Goal: Task Accomplishment & Management: Manage account settings

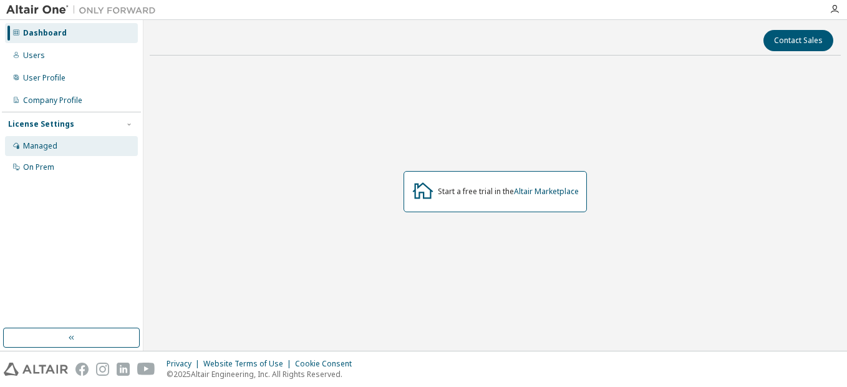
click at [45, 150] on div "Managed" at bounding box center [40, 146] width 34 height 10
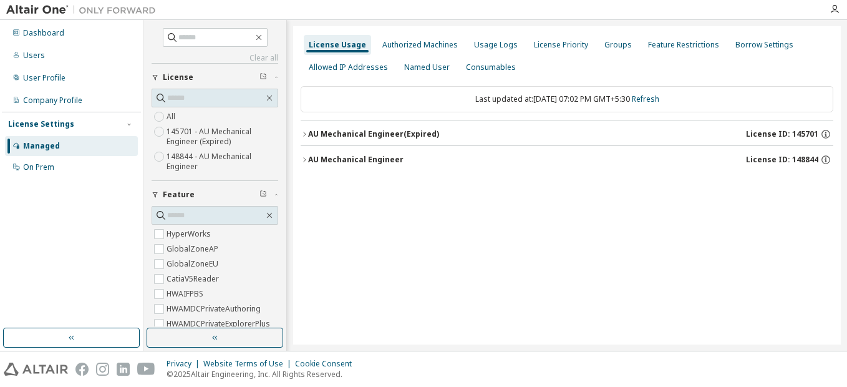
click at [301, 136] on icon "button" at bounding box center [304, 133] width 7 height 7
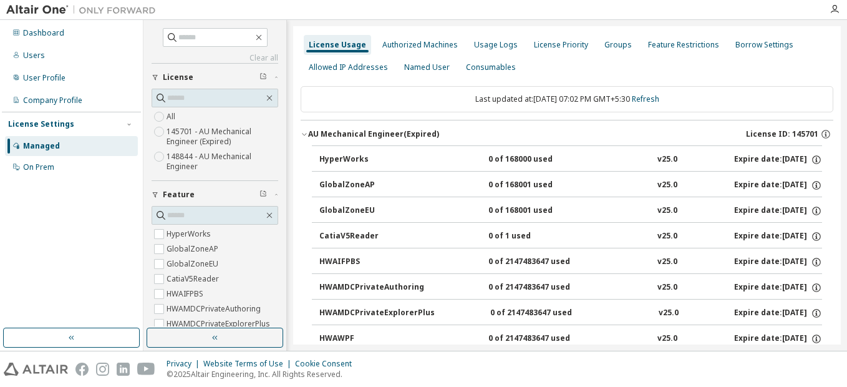
click at [366, 160] on div "HyperWorks" at bounding box center [375, 159] width 112 height 11
drag, startPoint x: 398, startPoint y: 46, endPoint x: 381, endPoint y: 49, distance: 17.1
click at [382, 49] on div "Authorized Machines" at bounding box center [419, 45] width 75 height 10
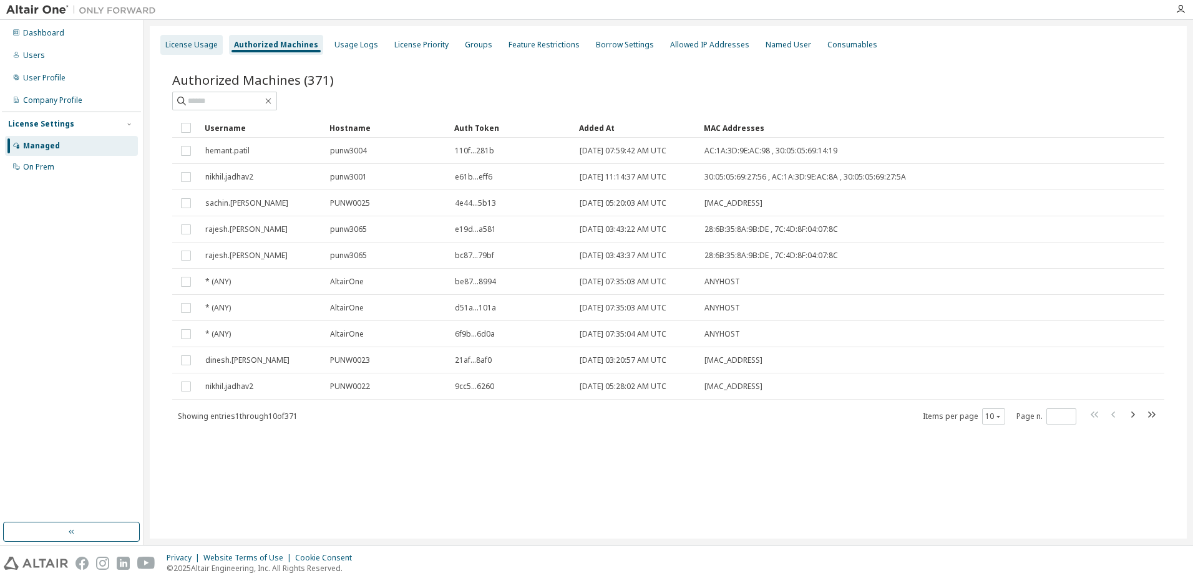
click at [208, 36] on div "License Usage" at bounding box center [191, 45] width 62 height 20
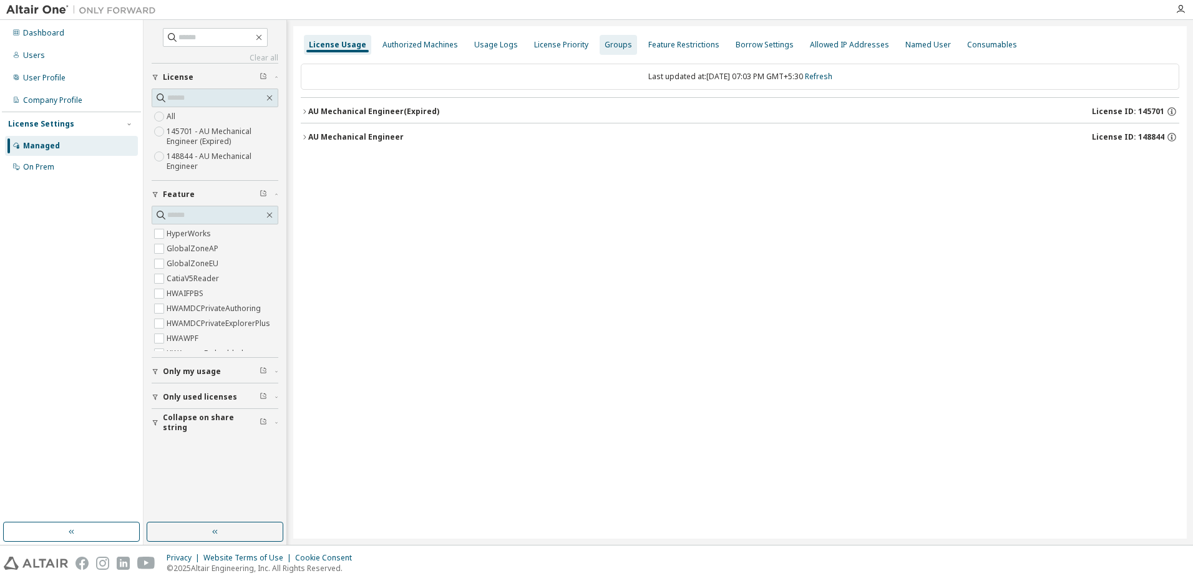
drag, startPoint x: 303, startPoint y: 113, endPoint x: 473, endPoint y: 45, distance: 182.8
click at [474, 45] on div "Usage Logs" at bounding box center [496, 45] width 44 height 10
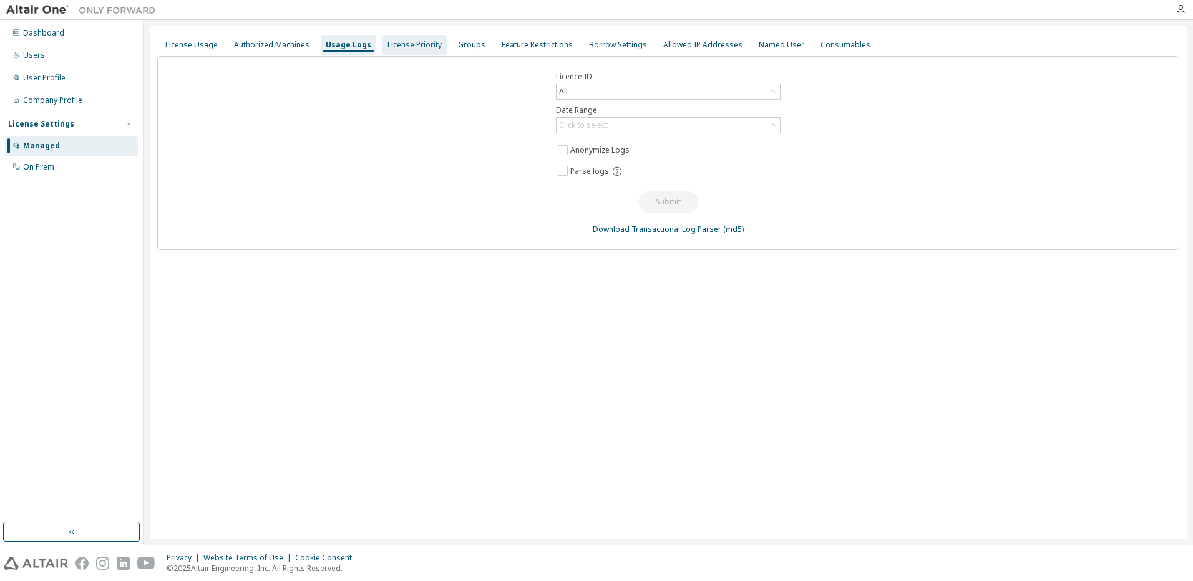
click at [402, 48] on div "License Priority" at bounding box center [414, 45] width 54 height 10
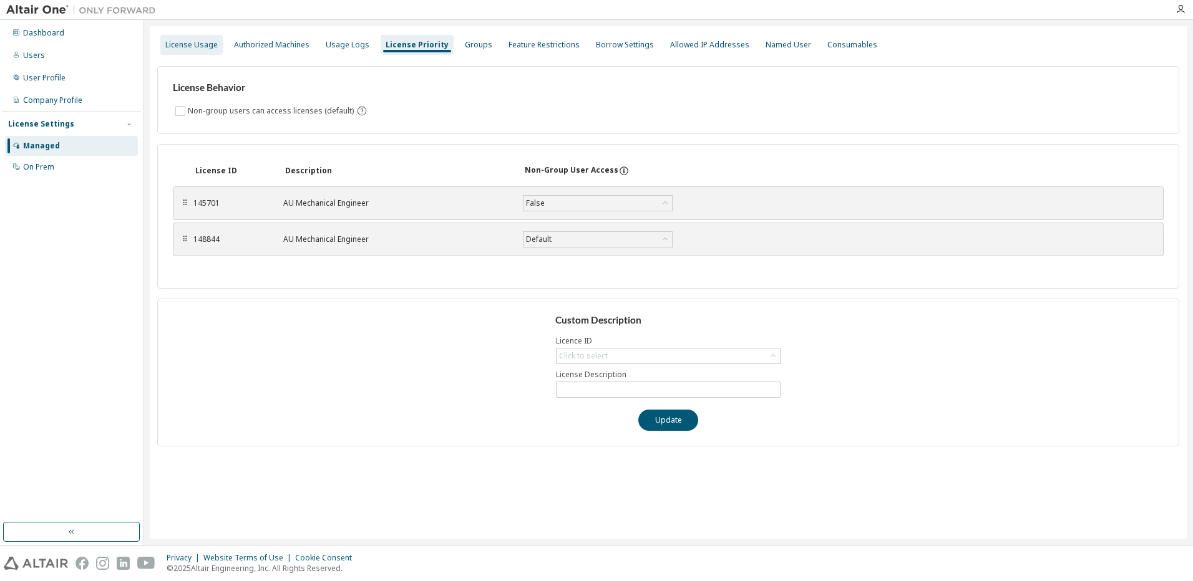
click at [185, 46] on div "License Usage" at bounding box center [191, 45] width 52 height 10
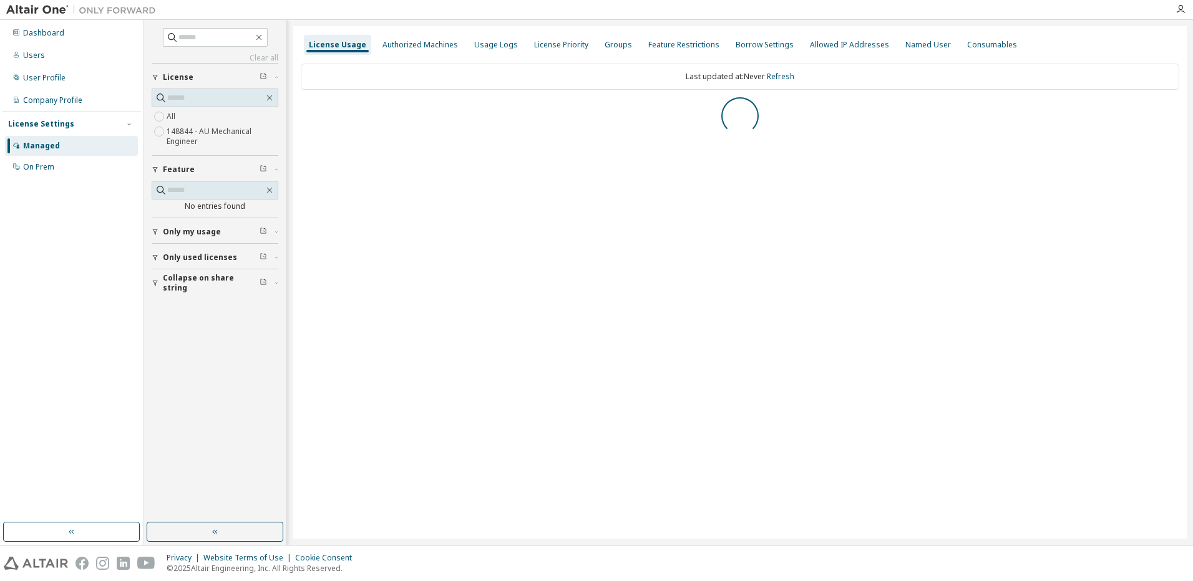
drag, startPoint x: 185, startPoint y: 46, endPoint x: 580, endPoint y: 323, distance: 482.4
click at [585, 323] on div "License Usage Authorized Machines Usage Logs License Priority Groups Feature Re…" at bounding box center [739, 282] width 893 height 513
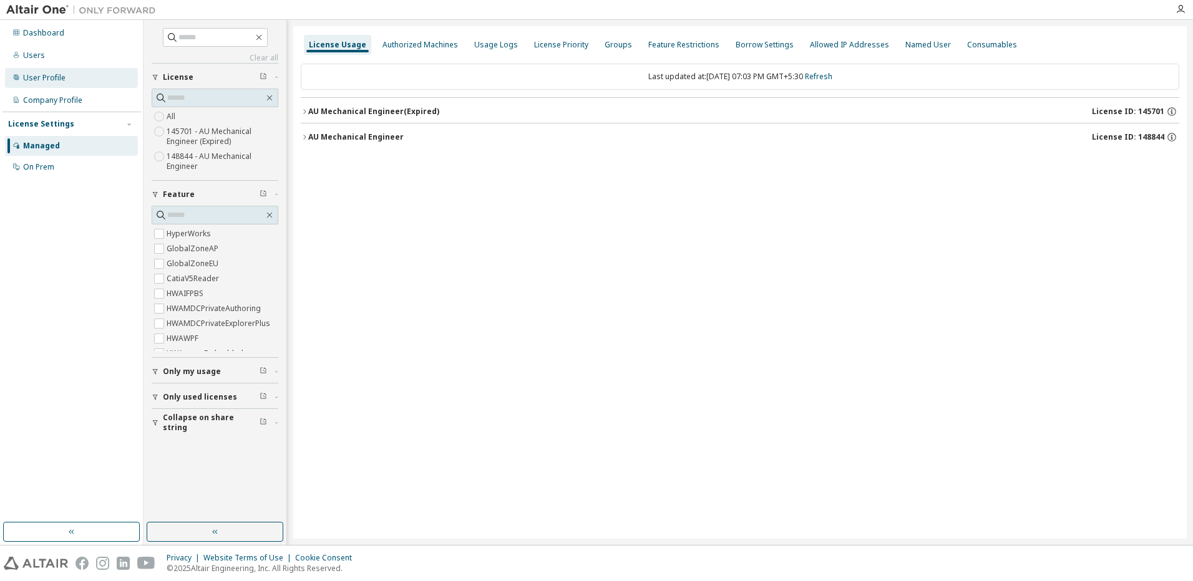
click at [36, 71] on div "User Profile" at bounding box center [71, 78] width 133 height 20
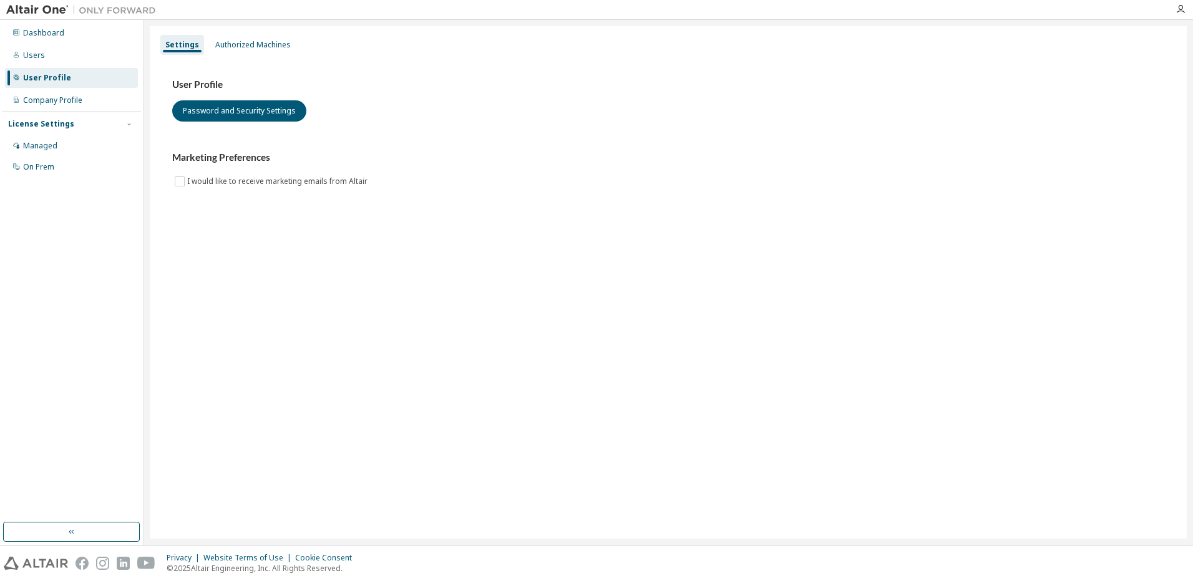
drag, startPoint x: 36, startPoint y: 71, endPoint x: 492, endPoint y: 284, distance: 503.5
click at [492, 284] on div "Settings Authorized Machines User Profile Password and Security Settings Market…" at bounding box center [668, 282] width 1037 height 513
click at [847, 9] on icon "button" at bounding box center [1180, 9] width 10 height 10
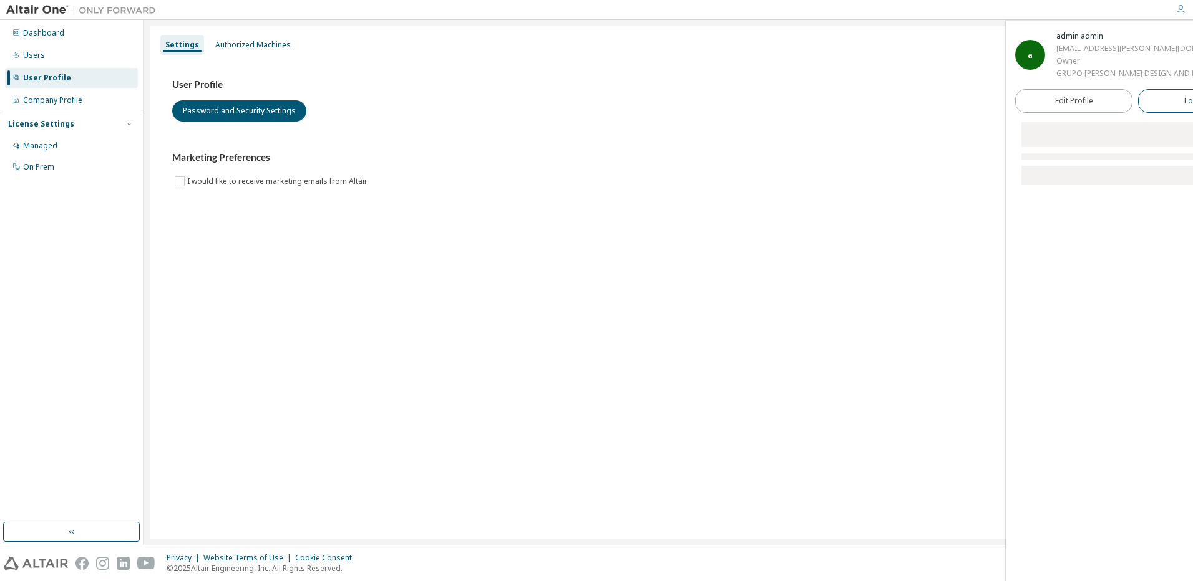
click at [847, 110] on button "Logout" at bounding box center [1196, 101] width 117 height 24
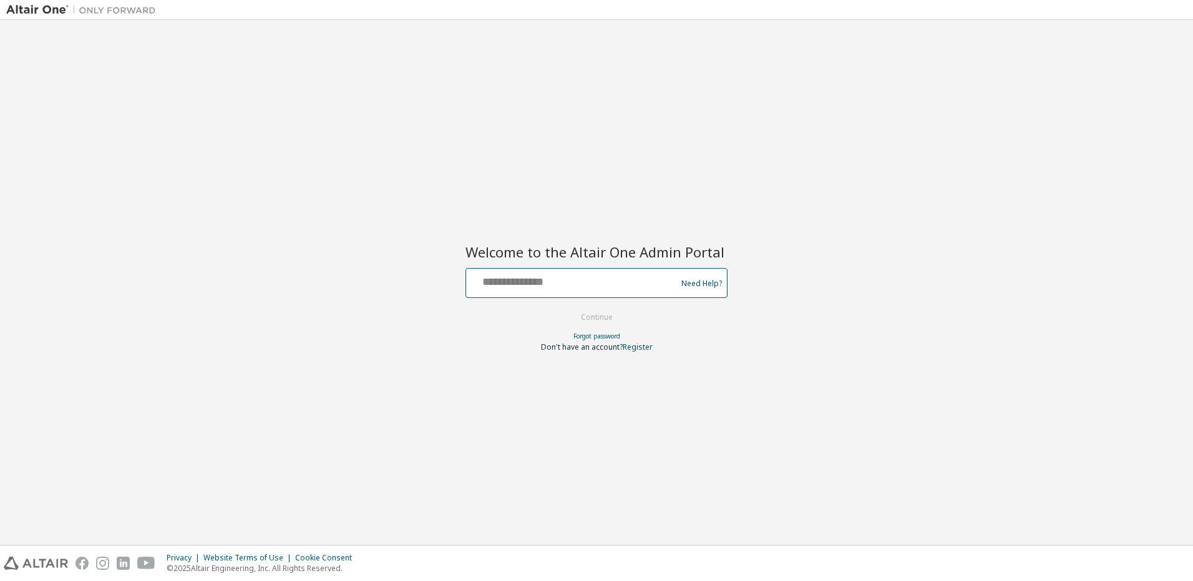
click at [565, 278] on input "text" at bounding box center [573, 280] width 204 height 18
type input "**********"
click at [588, 319] on button "Continue" at bounding box center [597, 317] width 58 height 19
